Goal: Task Accomplishment & Management: Complete application form

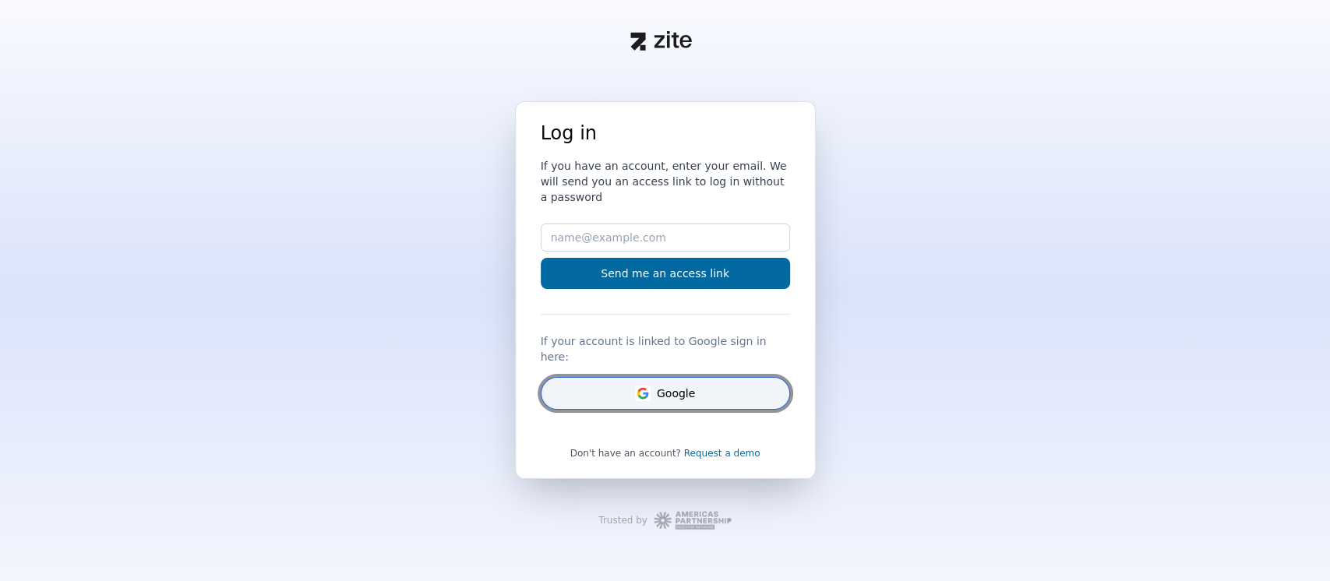
click at [642, 377] on button "Google" at bounding box center [665, 393] width 249 height 33
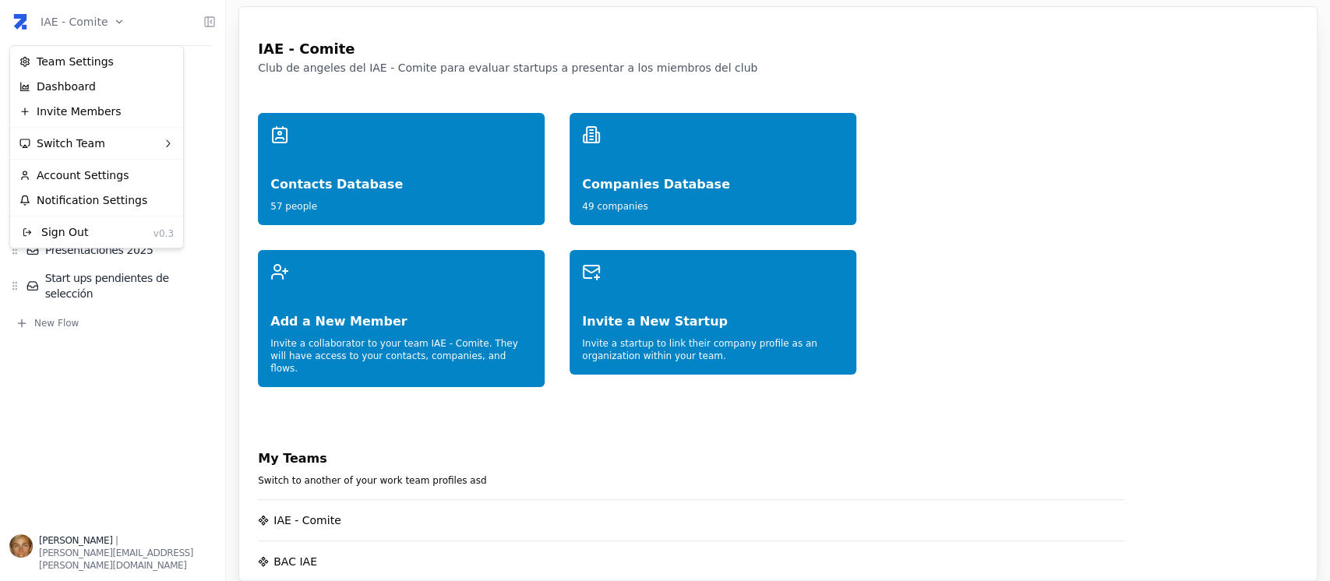
click at [111, 16] on html "IAE - Comite Home Network Contacts ( 57 ) Organizations ( 49 ) Flows Presentaci…" at bounding box center [665, 290] width 1330 height 581
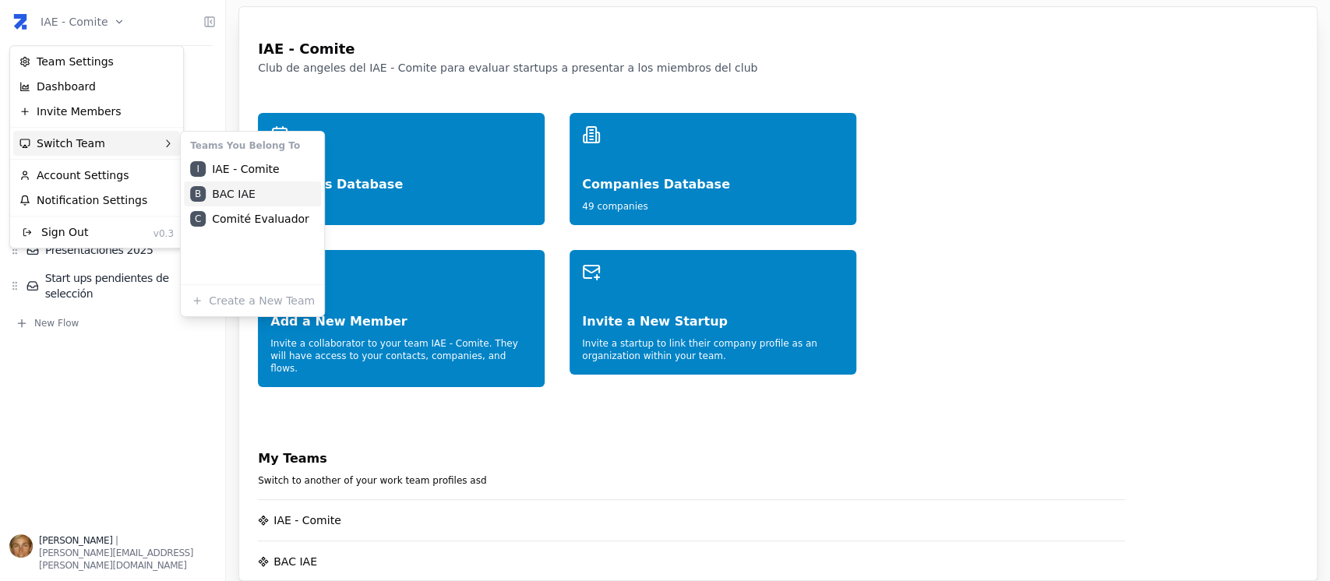
click at [261, 185] on div "B BAC IAE" at bounding box center [252, 194] width 137 height 25
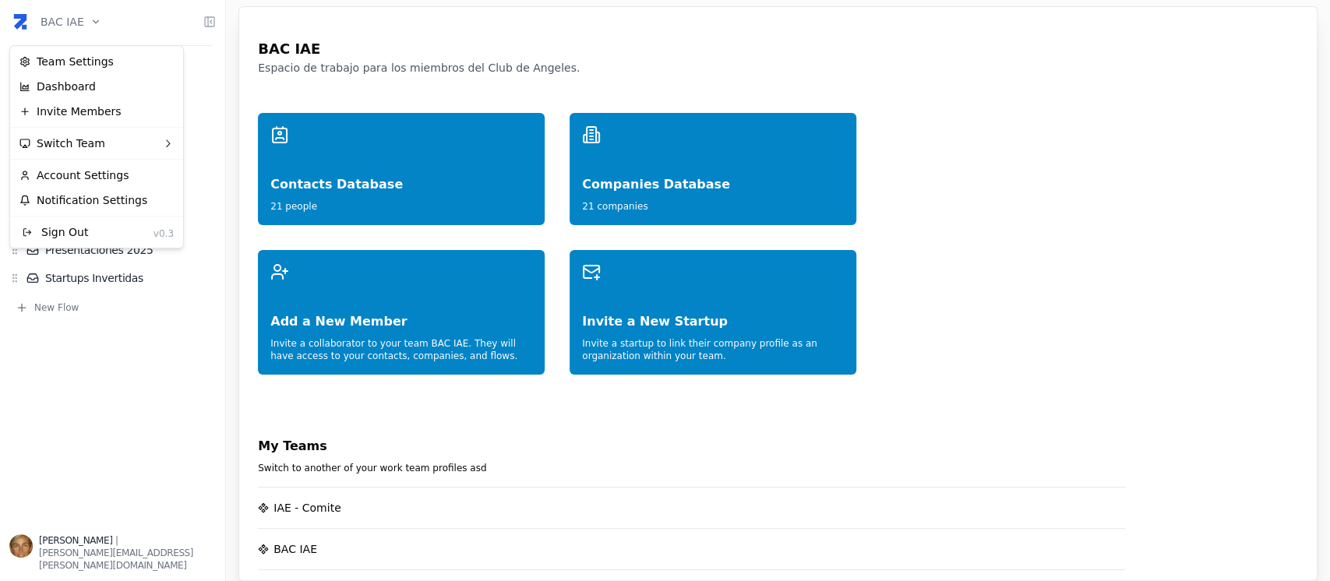
click at [88, 27] on html "BAC IAE Home Network Contacts ( 21 ) Organizations ( 21 ) Flows Presentaciones …" at bounding box center [665, 290] width 1330 height 581
click at [90, 109] on div "Invite Members" at bounding box center [96, 111] width 167 height 25
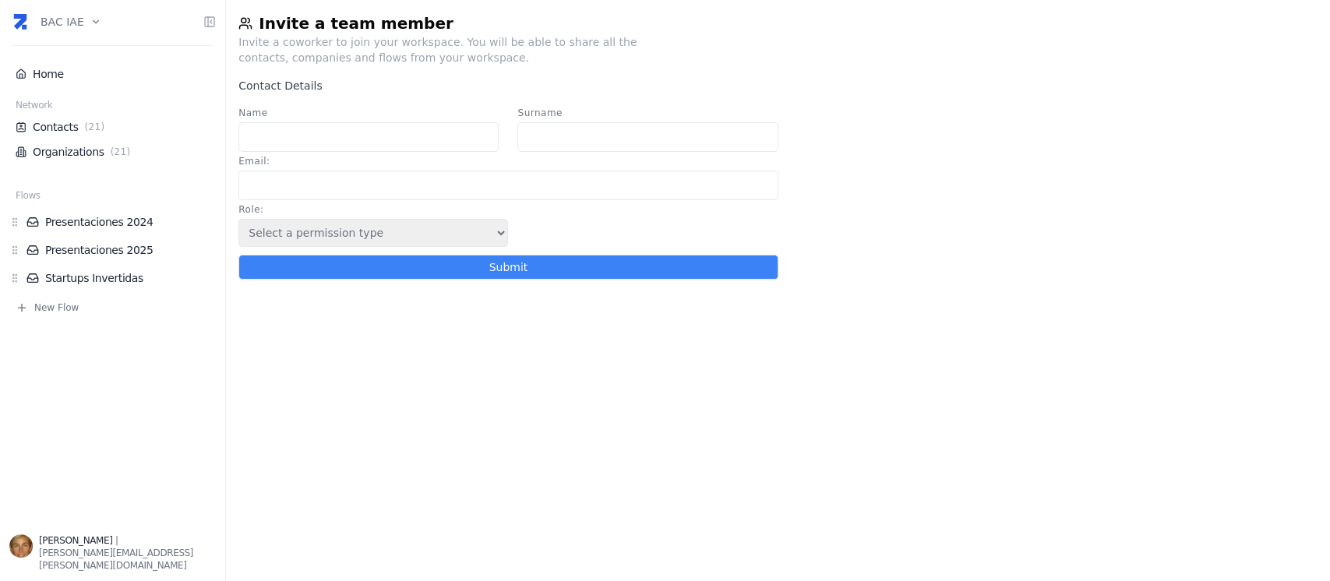
click at [389, 183] on input "Email :" at bounding box center [507, 186] width 539 height 30
paste input "educarphi@gmail.com"
type input "educarphi@gmail.com"
click at [353, 139] on input "Name" at bounding box center [368, 137] width 260 height 30
type input "Eduardo"
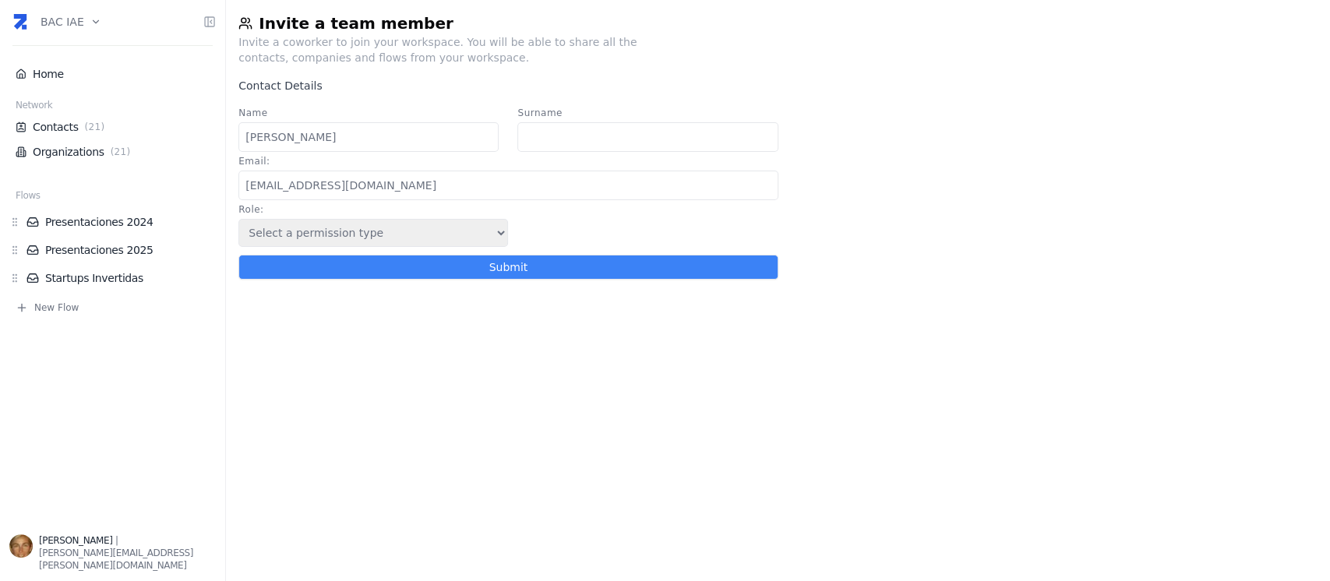
click at [649, 140] on input "Surname" at bounding box center [647, 137] width 260 height 30
type input "Carrizo"
click at [492, 238] on select "Select a permission type Admin Guest Endorser" at bounding box center [373, 233] width 270 height 28
select select "5"
click at [238, 223] on select "Select a permission type Admin Guest Endorser" at bounding box center [373, 233] width 270 height 28
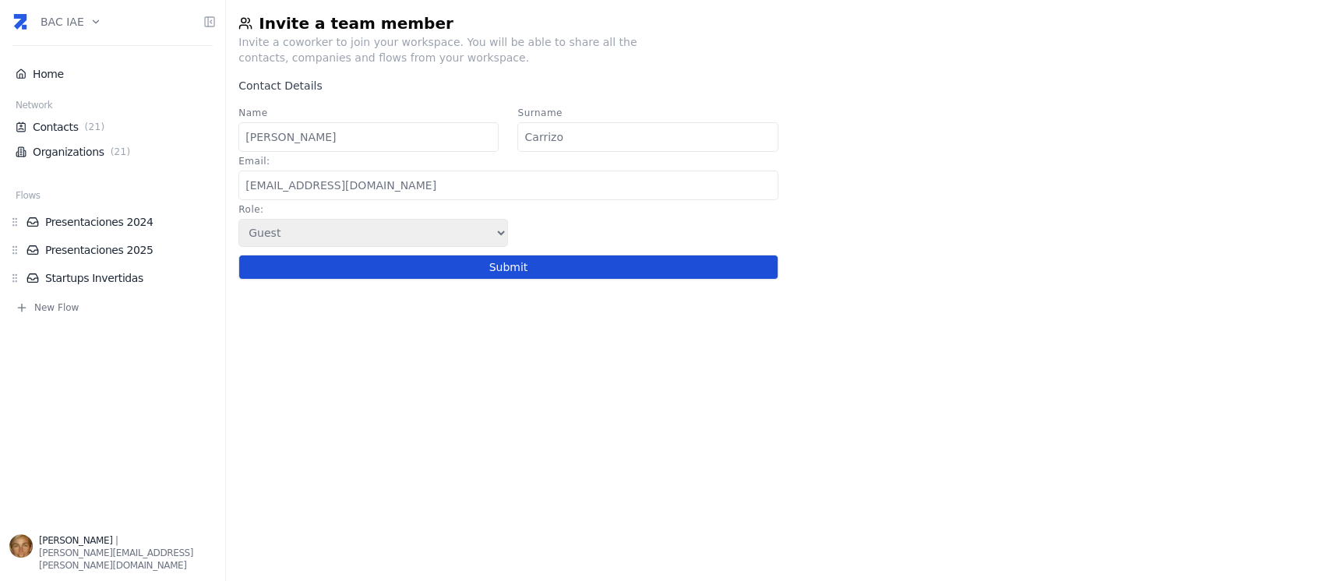
click at [458, 270] on button "Submit" at bounding box center [507, 267] width 539 height 25
select select
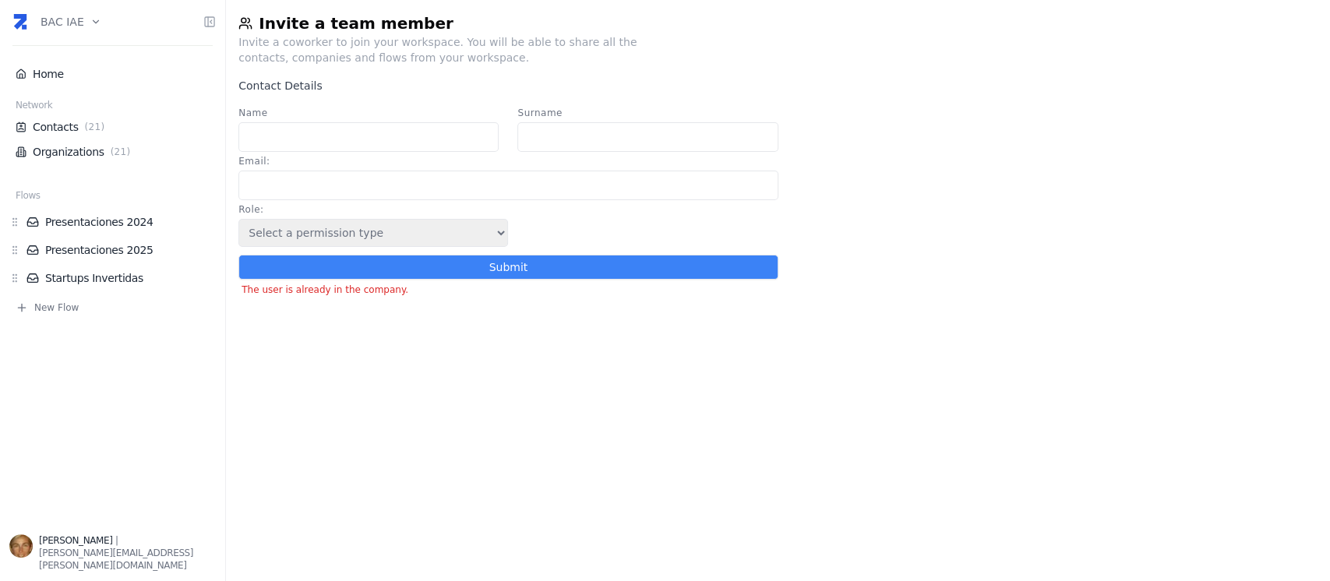
click at [368, 464] on div "Invite a team member Invite a coworker to join your workspace. You will be able…" at bounding box center [778, 290] width 1104 height 581
click at [364, 408] on div "Invite a team member Invite a coworker to join your workspace. You will be able…" at bounding box center [778, 290] width 1104 height 581
